Goal: Use online tool/utility: Use online tool/utility

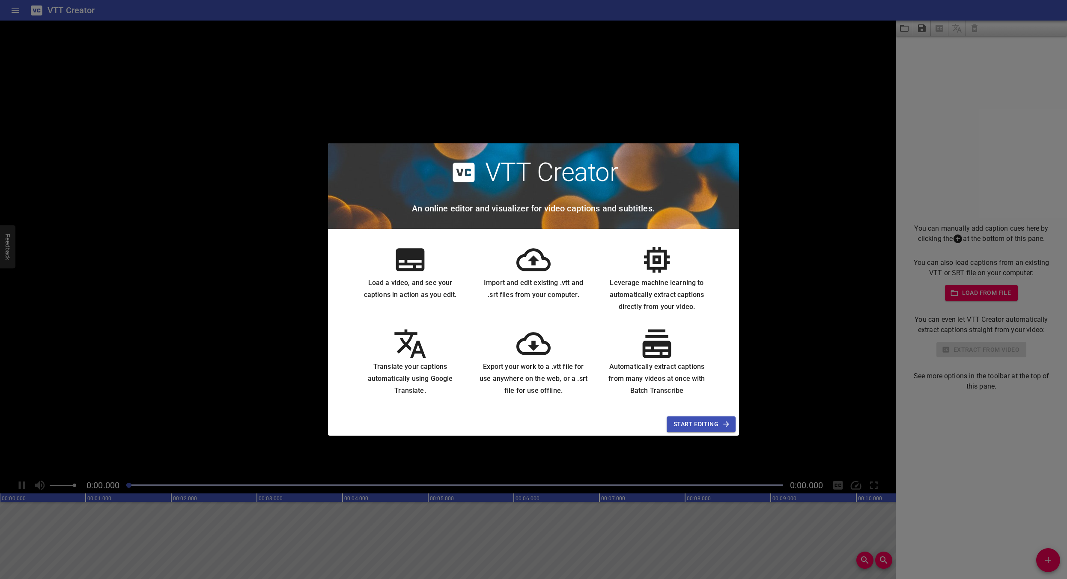
click at [711, 423] on span "Start Editing" at bounding box center [700, 424] width 55 height 11
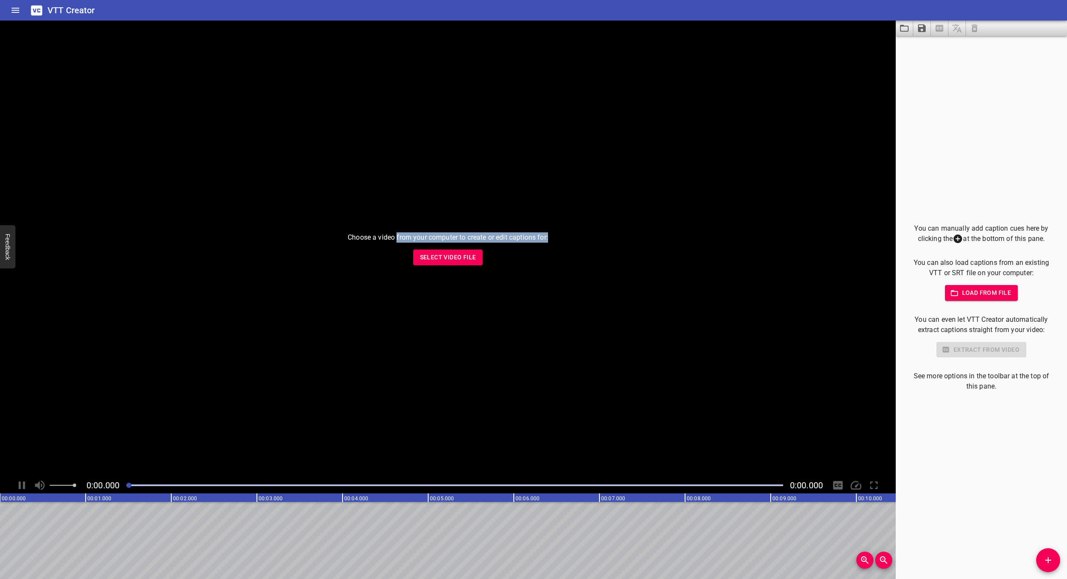
drag, startPoint x: 396, startPoint y: 235, endPoint x: 556, endPoint y: 238, distance: 159.3
click at [556, 238] on div "Choose a video from your computer to create or edit captions for: Select Video …" at bounding box center [448, 249] width 896 height 457
drag, startPoint x: 934, startPoint y: 261, endPoint x: 1029, endPoint y: 273, distance: 95.7
click at [1029, 273] on p "You can also load captions from an existing VTT or SRT file on your computer:" at bounding box center [981, 268] width 144 height 21
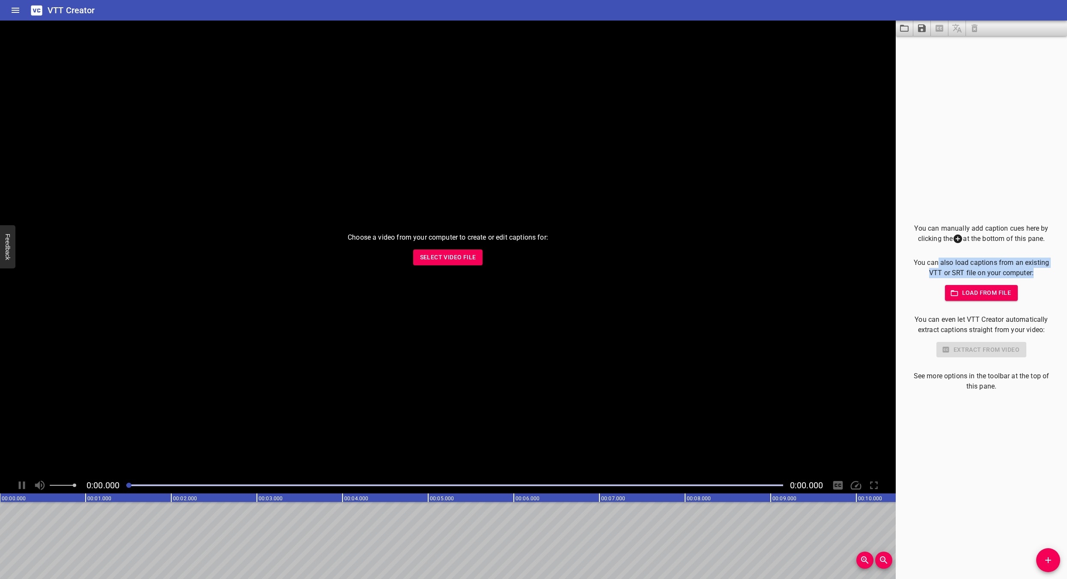
click at [1029, 272] on p "You can also load captions from an existing VTT or SRT file on your computer:" at bounding box center [981, 268] width 144 height 21
drag, startPoint x: 966, startPoint y: 229, endPoint x: 1039, endPoint y: 243, distance: 74.5
click at [1039, 243] on p "You can manually add caption cues here by clicking the at the bottom of this pa…" at bounding box center [981, 233] width 144 height 21
click at [955, 241] on icon at bounding box center [957, 239] width 10 height 10
